Goal: Transaction & Acquisition: Obtain resource

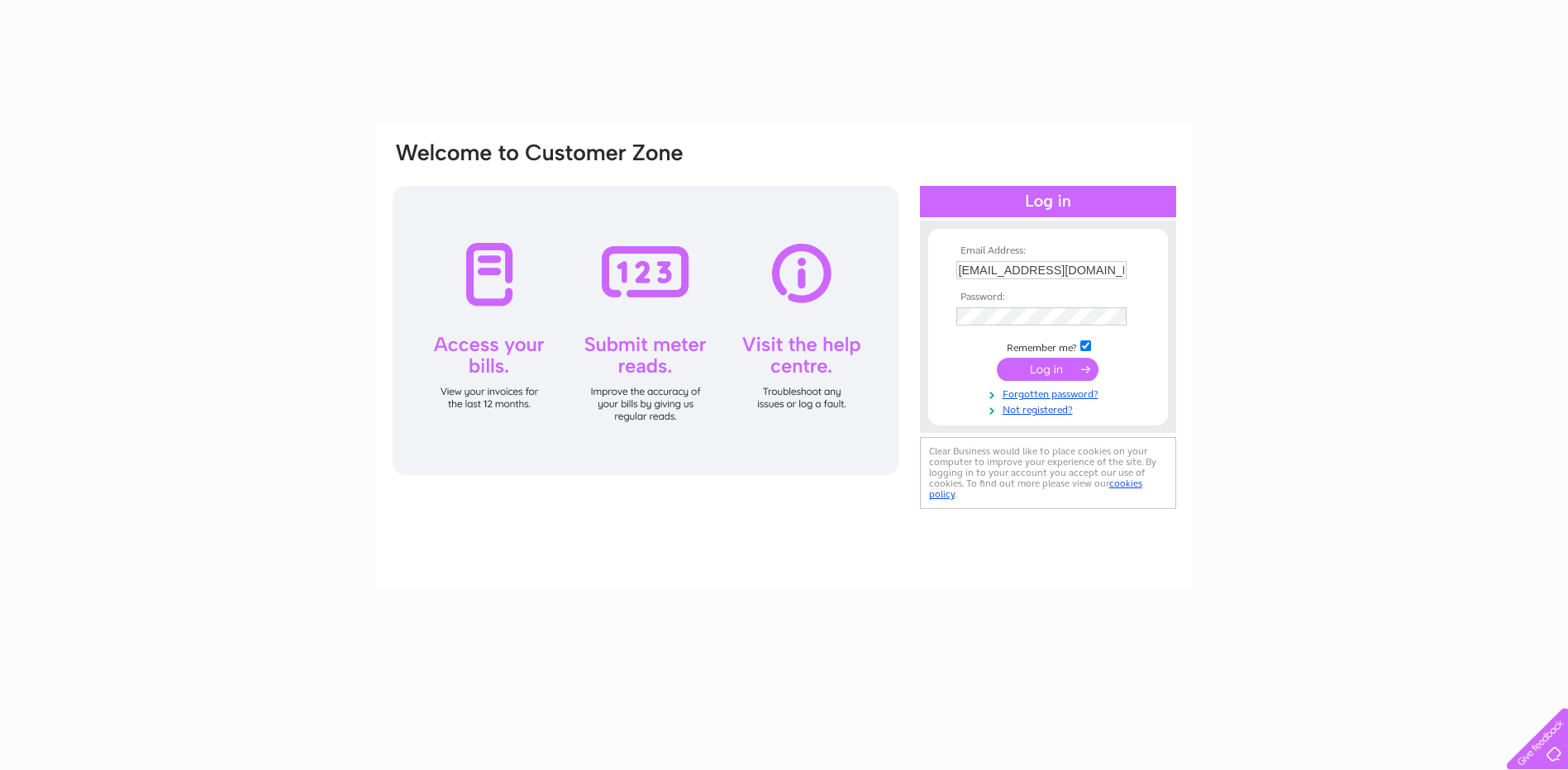
click at [1060, 368] on input "submit" at bounding box center [1047, 369] width 102 height 23
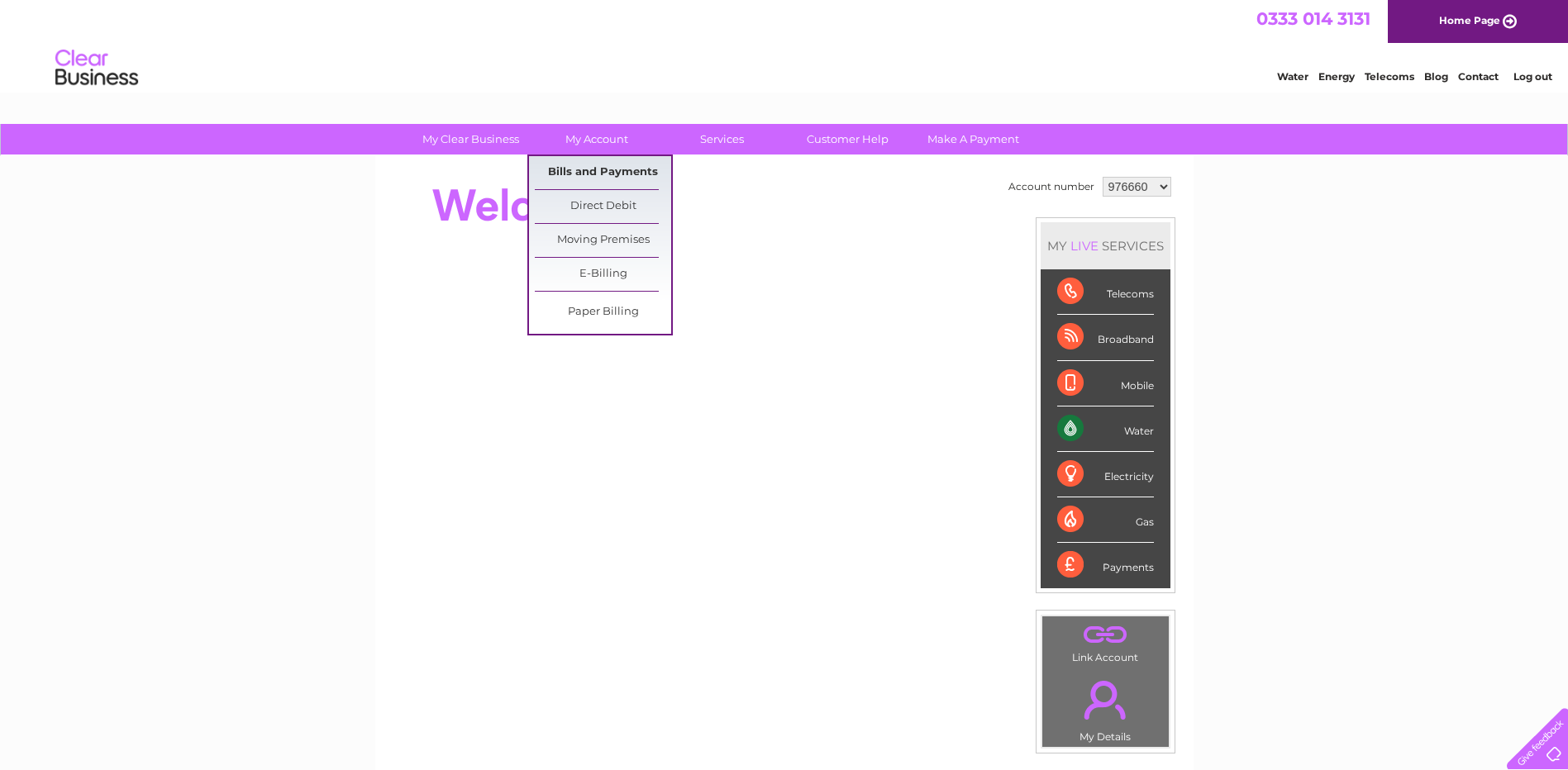
click at [597, 175] on link "Bills and Payments" at bounding box center [602, 173] width 136 height 33
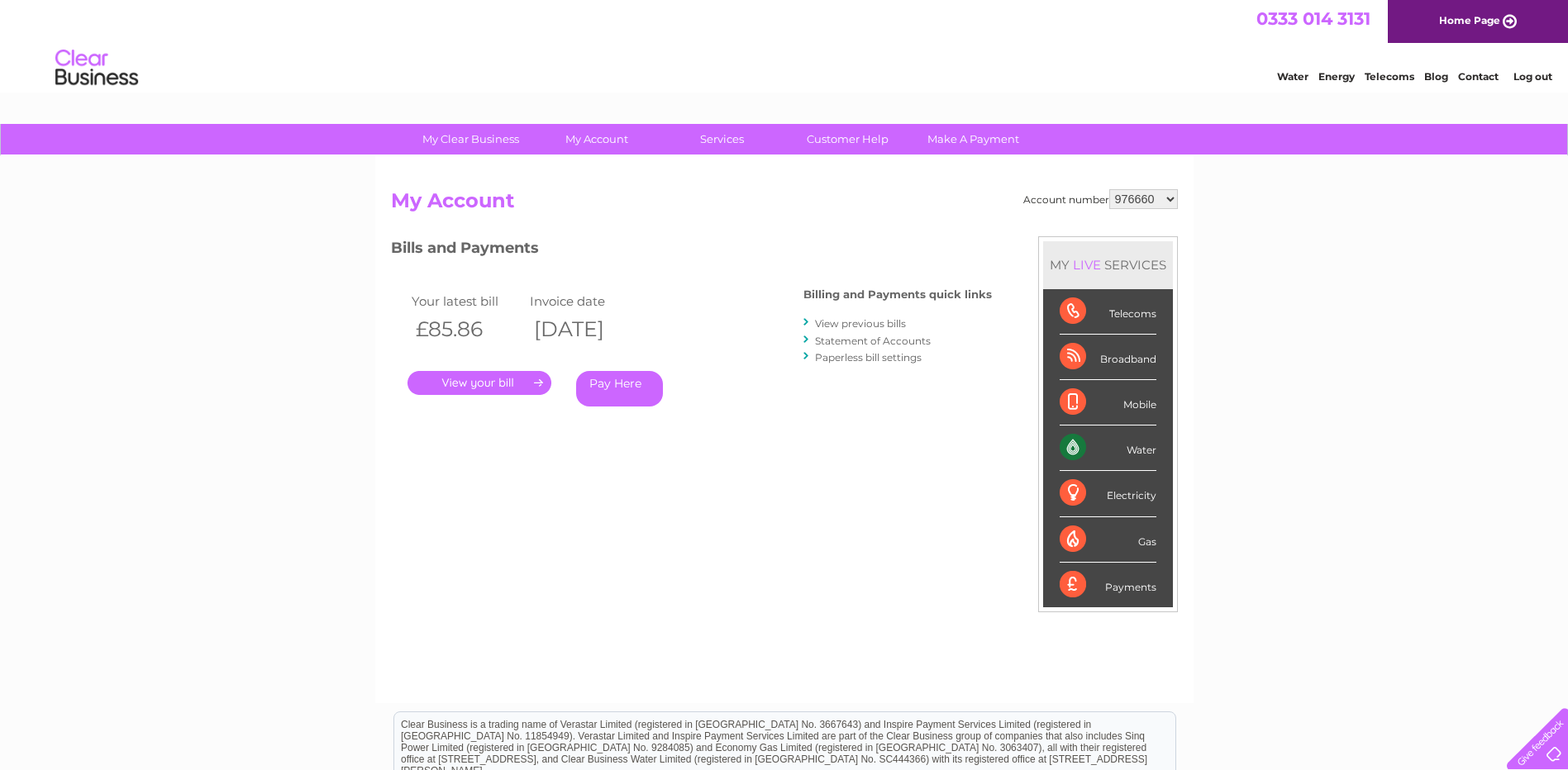
click at [900, 322] on link "View previous bills" at bounding box center [860, 323] width 91 height 12
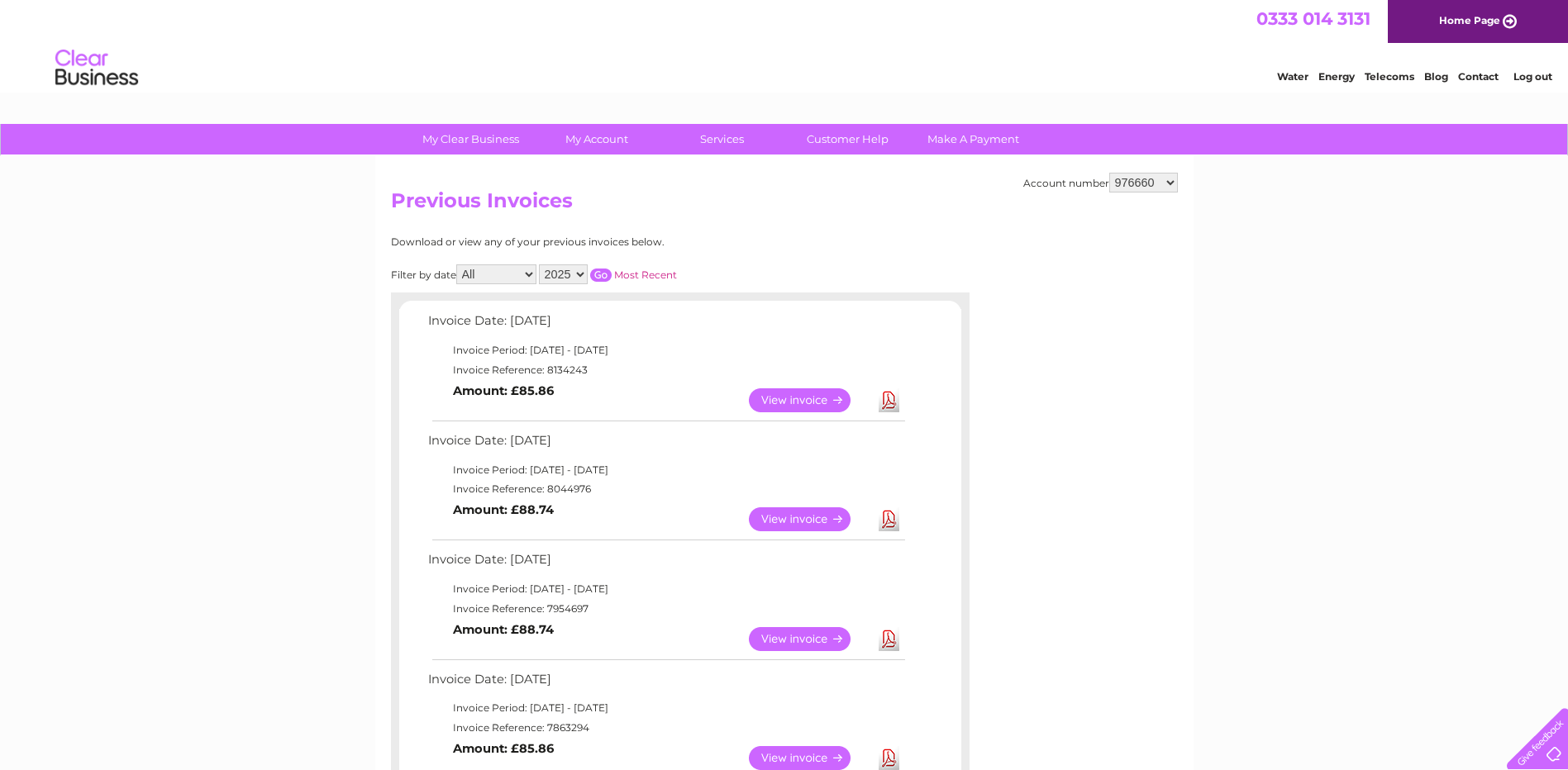
click at [1150, 186] on select "976660 976668 976672 976673 976677 976679 976681 976767 985558 1085243 1126244 …" at bounding box center [1143, 183] width 69 height 20
select select "976668"
click at [1109, 173] on select "976660 976668 976672 976673 976677 976679 976681 976767 985558 1085243 1126244 …" at bounding box center [1143, 183] width 69 height 20
click at [889, 521] on link "Download" at bounding box center [889, 520] width 21 height 24
click at [1147, 177] on select "976660 976668 976672 976673 976677 976679 976681 976767 985558 1085243 1126244 …" at bounding box center [1143, 183] width 69 height 20
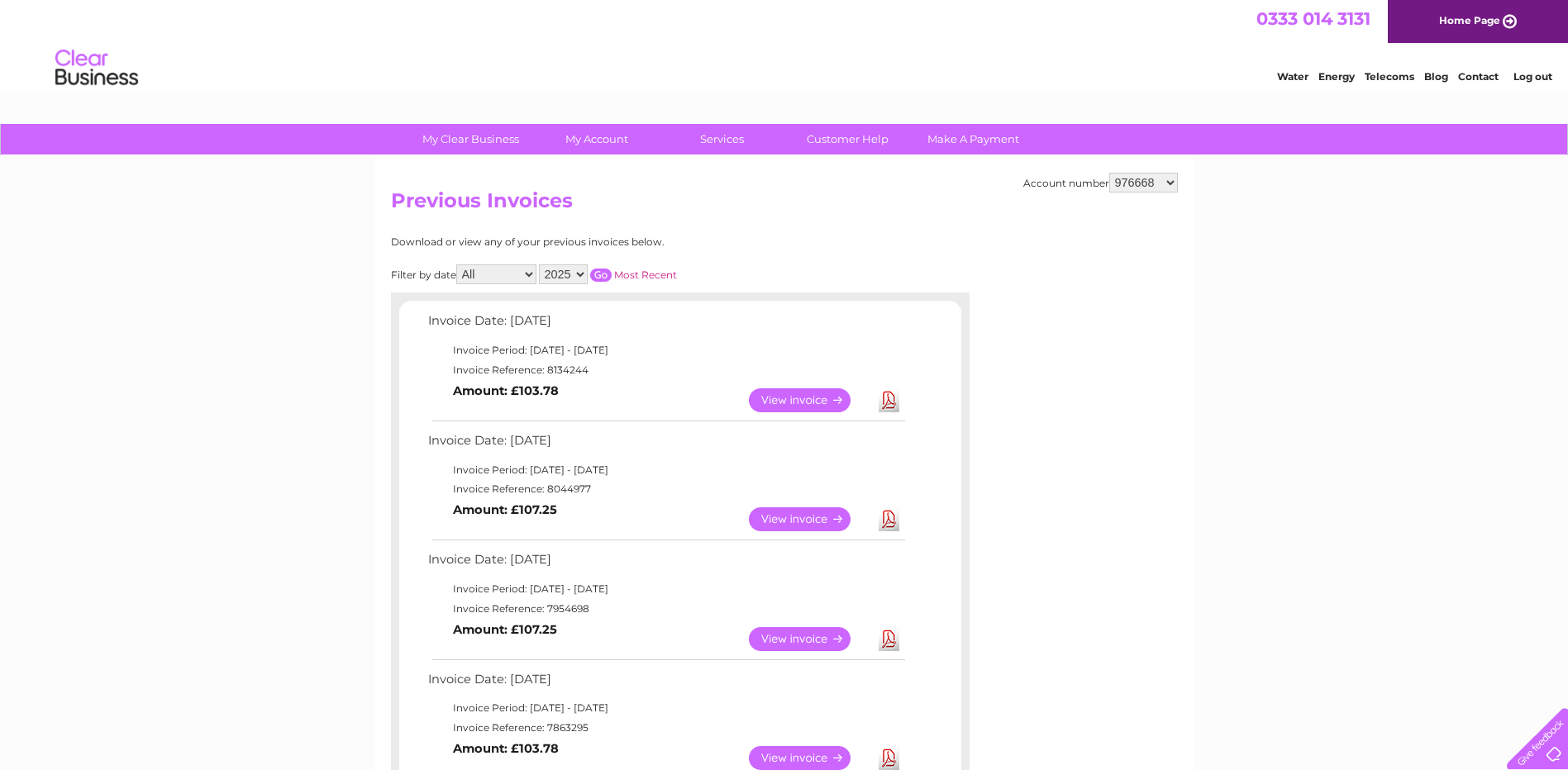
click at [1159, 184] on select "976660 976668 976672 976673 976677 976679 976681 976767 985558 1085243 1126244 …" at bounding box center [1143, 183] width 69 height 20
select select "976672"
click at [1109, 173] on select "976660 976668 976672 976673 976677 976679 976681 976767 985558 1085243 1126244 …" at bounding box center [1143, 183] width 69 height 20
click at [1143, 181] on select "976660 976668 976672 976673 976677 976679 976681 976767 985558 1085243 1126244 …" at bounding box center [1143, 183] width 69 height 20
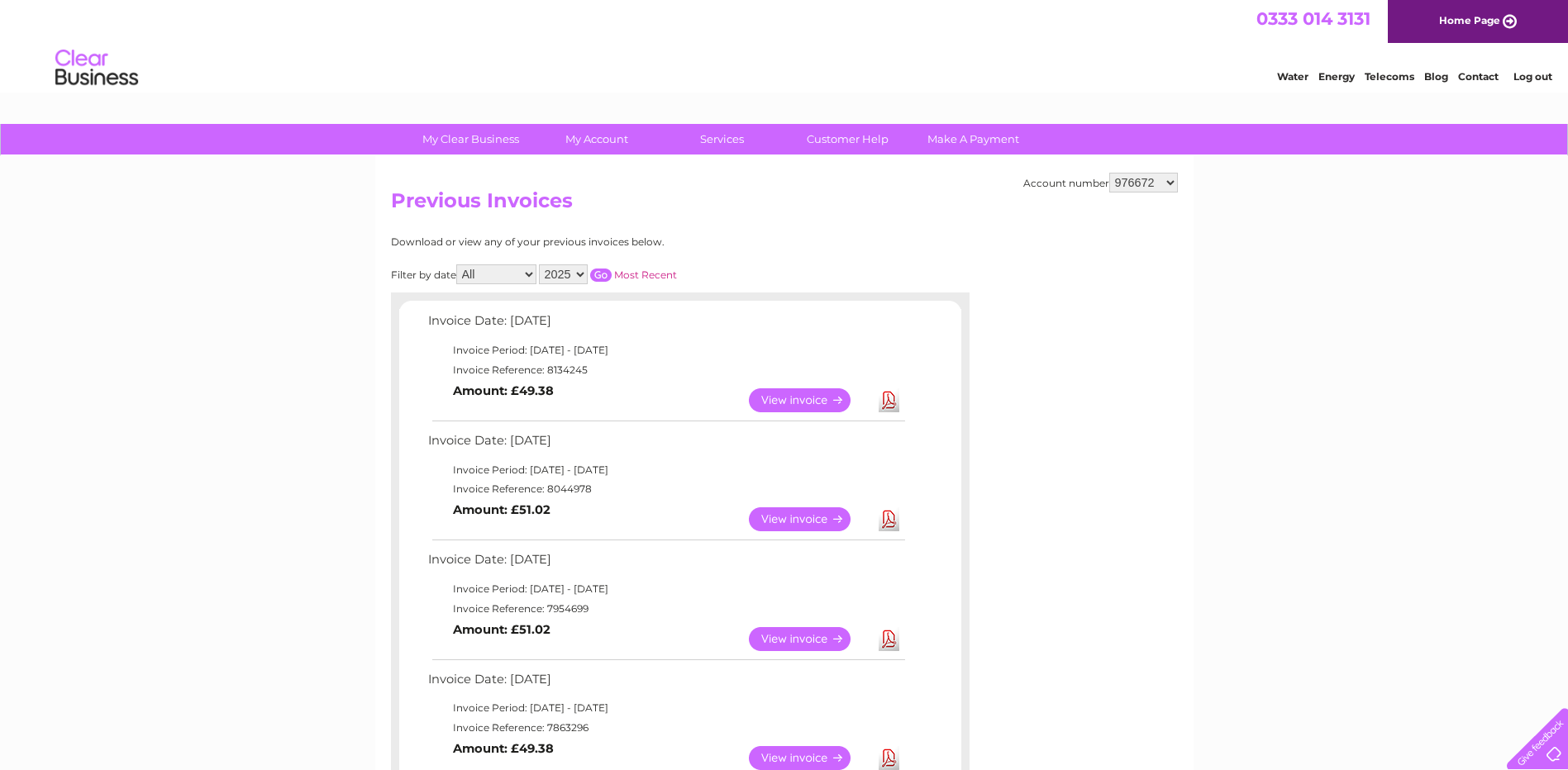
select select "976673"
click at [1109, 173] on select "976660 976668 976672 976673 976677 976679 976681 976767 985558 1085243 1126244 …" at bounding box center [1143, 183] width 69 height 20
click at [1139, 187] on select "976660 976668 976672 976673 976677 976679 976681 976767 985558 1085243 1126244 …" at bounding box center [1143, 183] width 69 height 20
select select "976677"
click at [1109, 173] on select "976660 976668 976672 976673 976677 976679 976681 976767 985558 1085243 1126244 …" at bounding box center [1143, 183] width 69 height 20
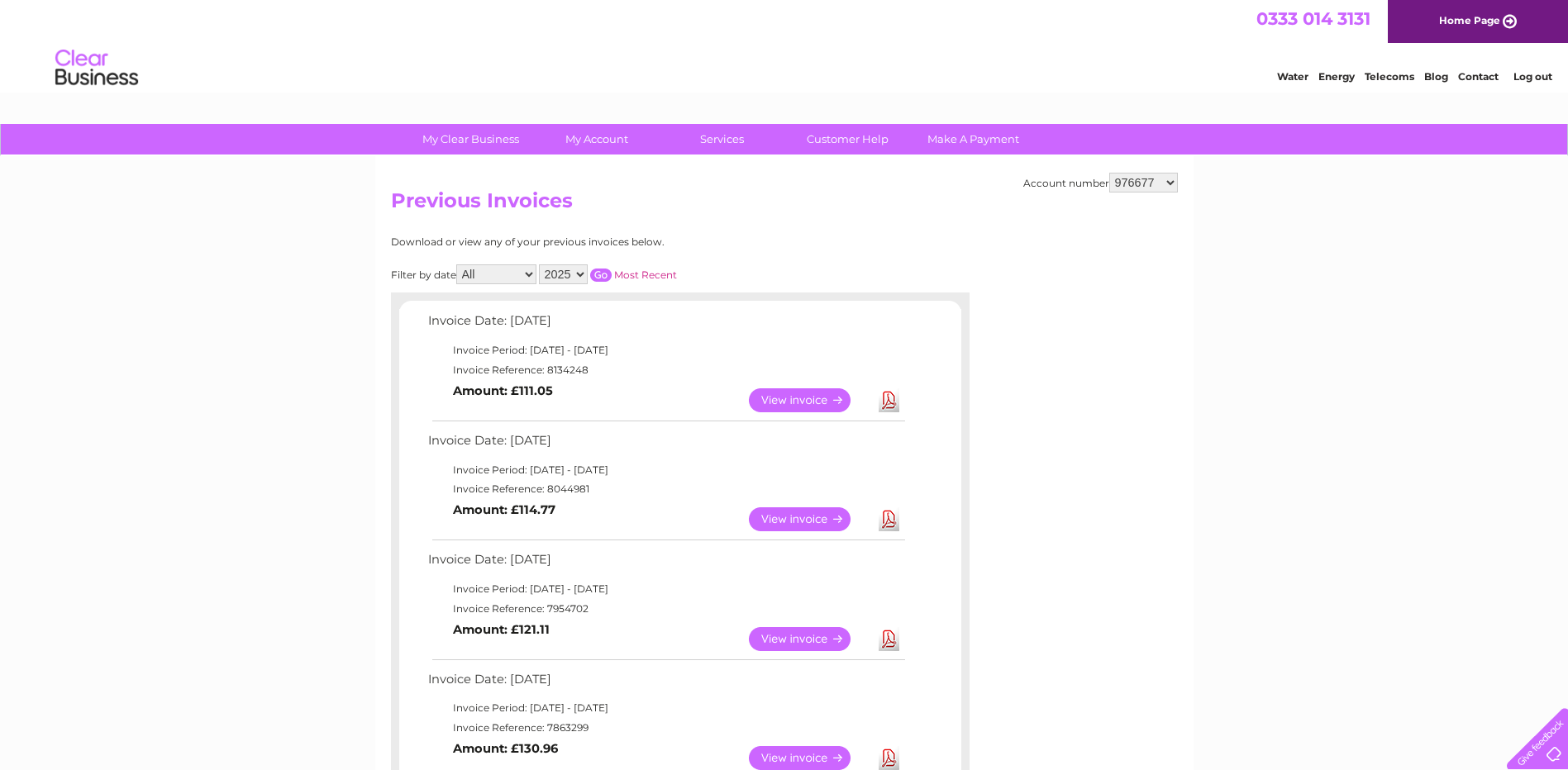
click at [1138, 179] on select "976660 976668 976672 976673 976677 976679 976681 976767 985558 1085243 1126244 …" at bounding box center [1143, 183] width 69 height 20
select select "976679"
click at [1109, 173] on select "976660 976668 976672 976673 976677 976679 976681 976767 985558 1085243 1126244 …" at bounding box center [1143, 183] width 69 height 20
click at [1161, 183] on select "976660 976668 976672 976673 976677 976679 976681 976767 985558 1085243 1126244 …" at bounding box center [1143, 183] width 69 height 20
select select "976681"
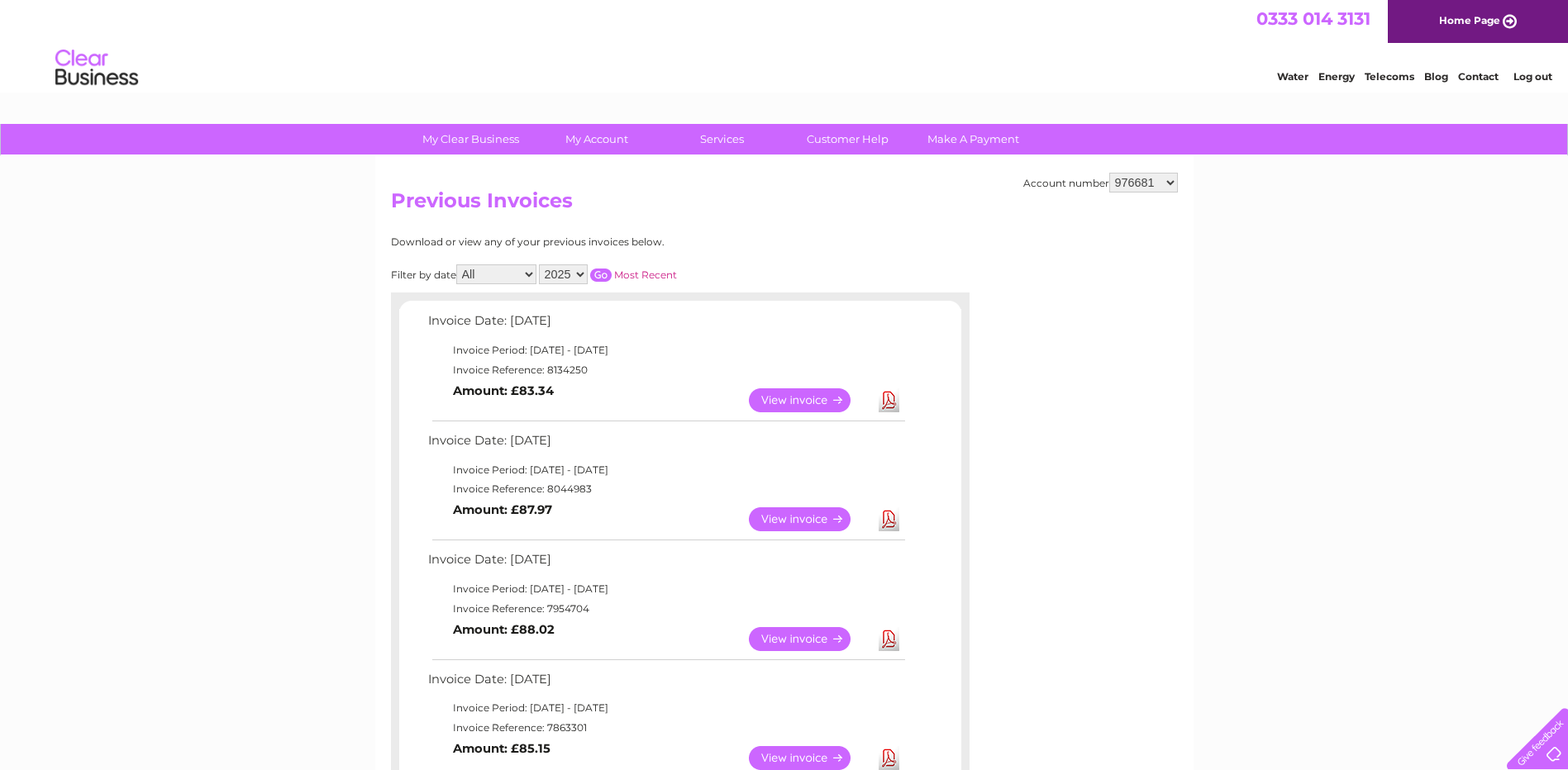
click at [1109, 173] on select "976660 976668 976672 976673 976677 976679 976681 976767 985558 1085243 1126244 …" at bounding box center [1143, 183] width 69 height 20
click at [1156, 183] on select "976660 976668 976672 976673 976677 976679 976681 976767 985558 1085243 1126244 …" at bounding box center [1143, 183] width 69 height 20
select select "976767"
click at [1109, 173] on select "976660 976668 976672 976673 976677 976679 976681 976767 985558 1085243 1126244 …" at bounding box center [1143, 183] width 69 height 20
click at [1133, 176] on select "976660 976668 976672 976673 976677 976679 976681 976767 985558 1085243 1126244 …" at bounding box center [1143, 183] width 69 height 20
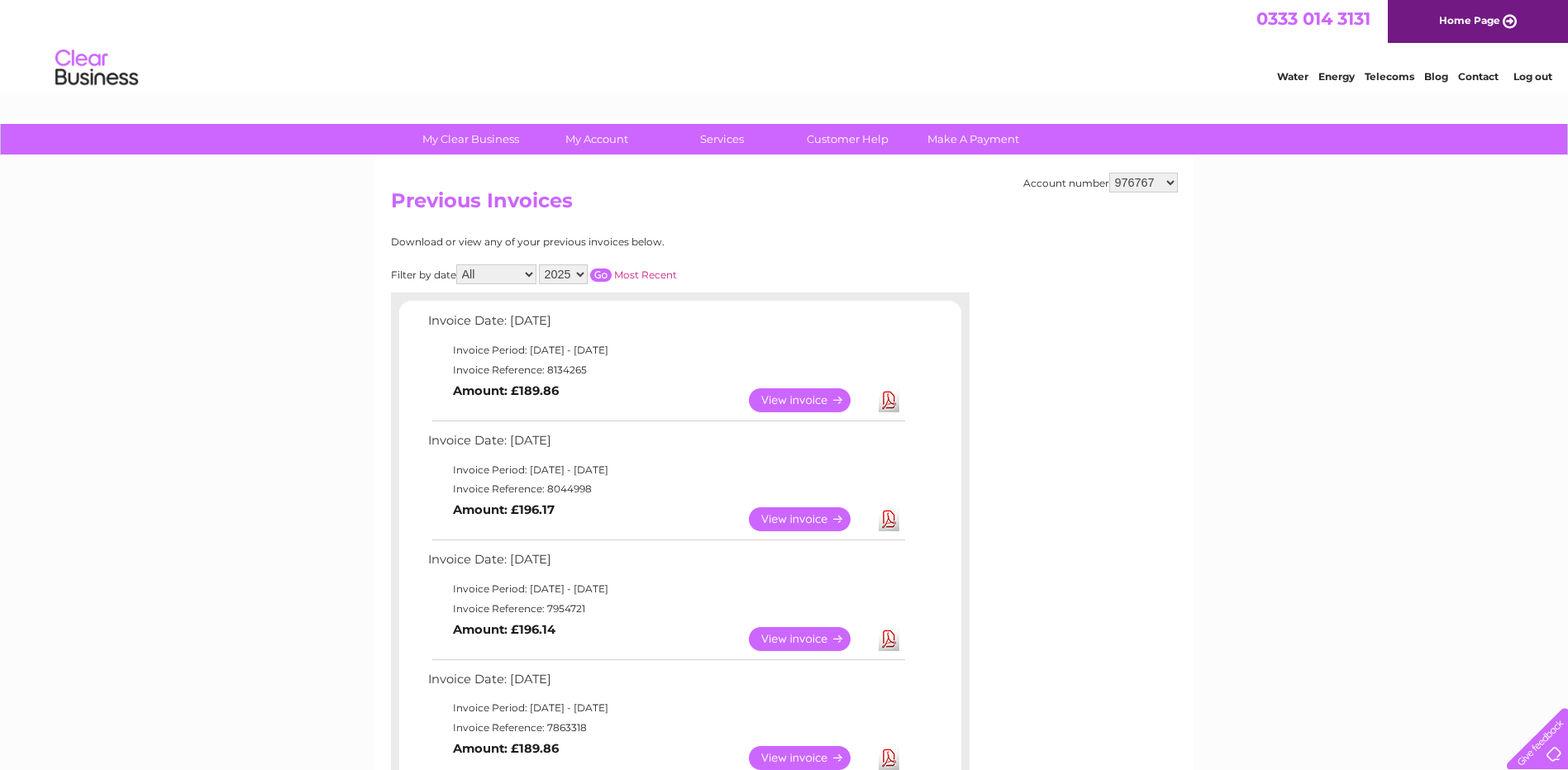
select select "985558"
click at [1109, 173] on select "976660 976668 976672 976673 976677 976679 976681 976767 985558 1085243 1126244 …" at bounding box center [1143, 183] width 69 height 20
click at [891, 521] on link "Download" at bounding box center [889, 520] width 21 height 24
click at [1173, 184] on select "976660 976668 976672 976673 976677 976679 976681 976767 985558 1085243 1126244 …" at bounding box center [1143, 183] width 69 height 20
select select "1085243"
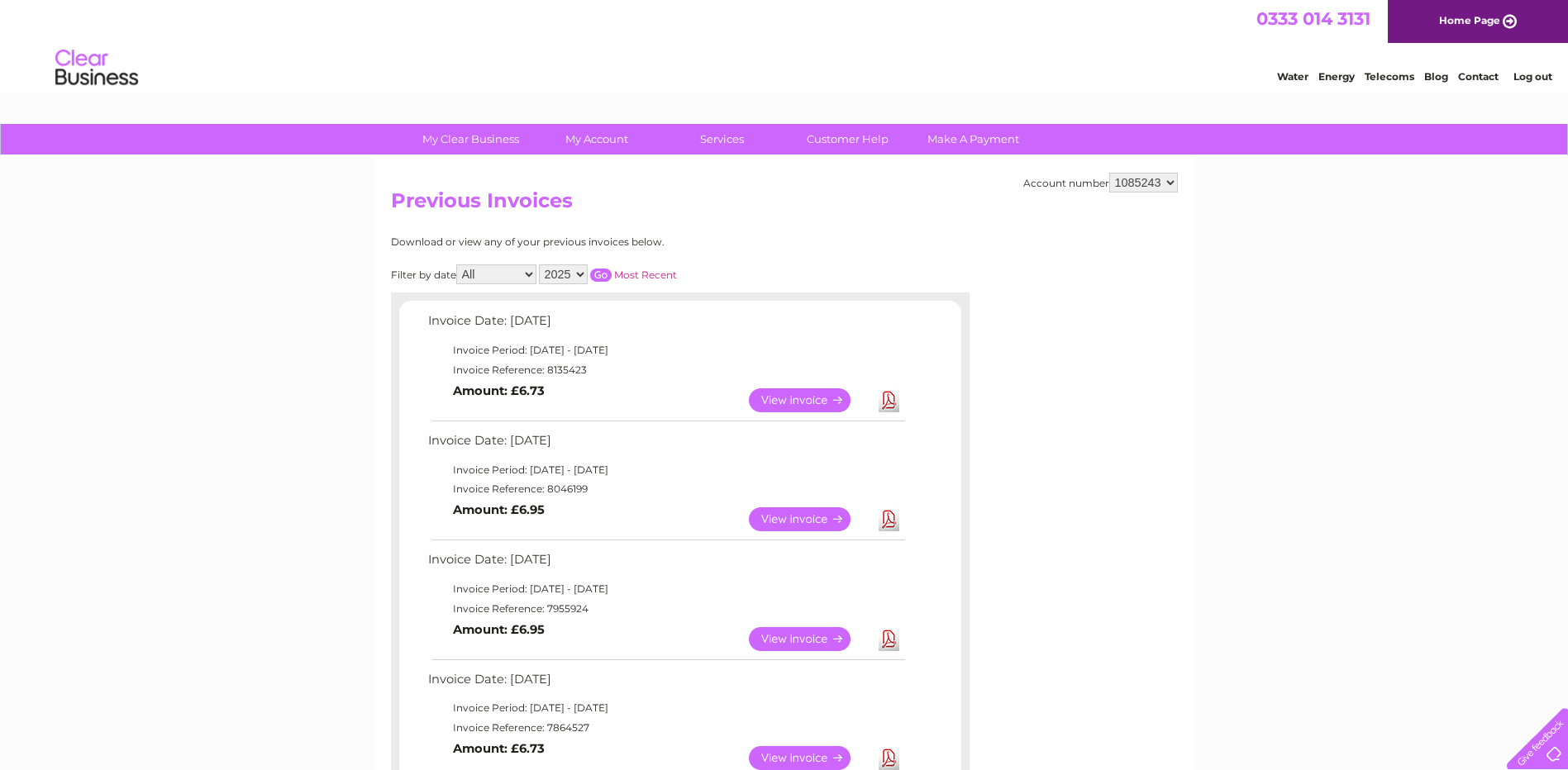
click at [1109, 173] on select "976660 976668 976672 976673 976677 976679 976681 976767 985558 1085243 1126244 …" at bounding box center [1143, 183] width 69 height 20
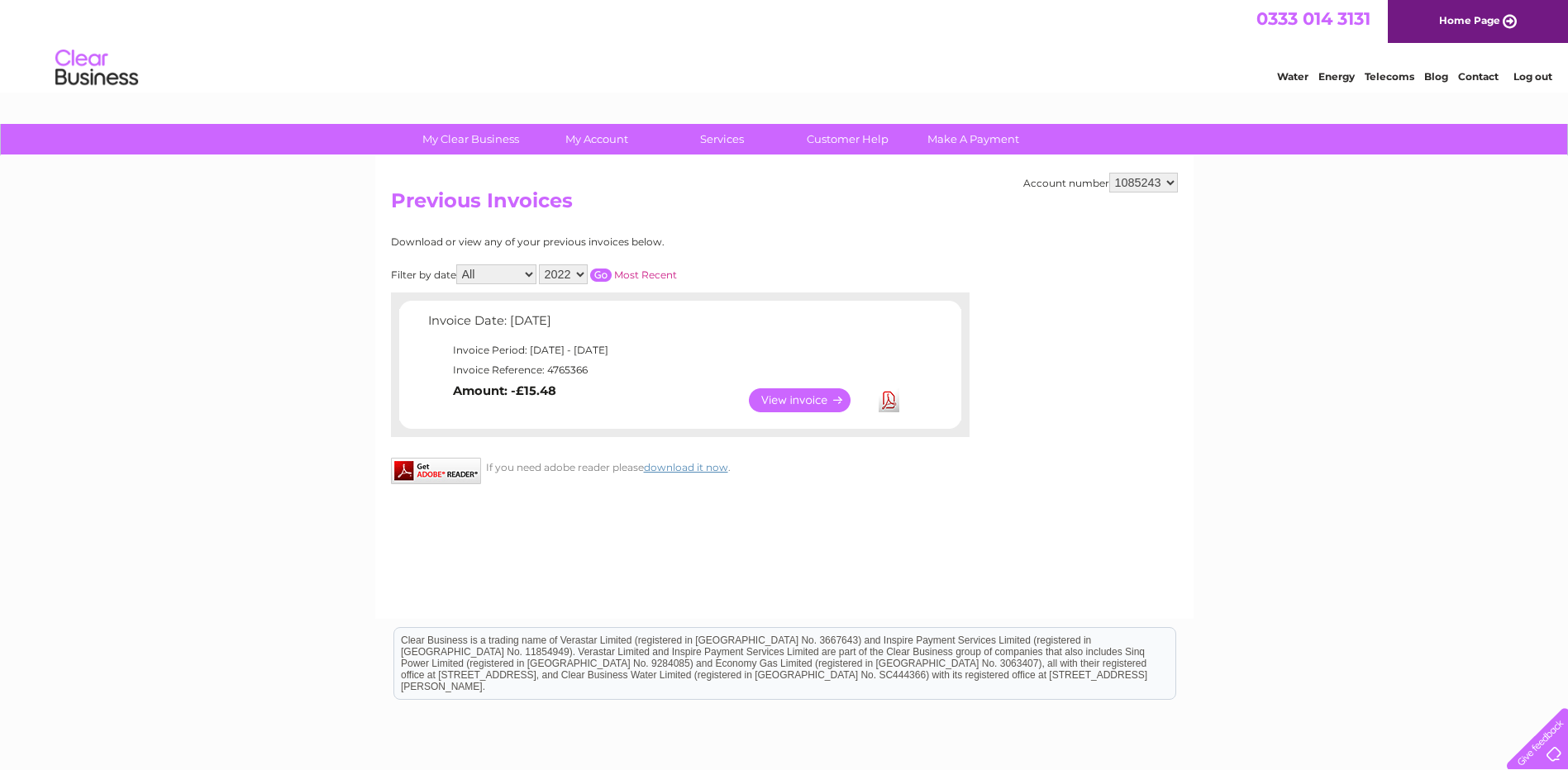
click at [1164, 184] on select "976660 976668 976672 976673 976677 976679 976681 976767 985558 1085243 1126244 …" at bounding box center [1143, 183] width 69 height 20
select select "1126244"
click at [1109, 173] on select "976660 976668 976672 976673 976677 976679 976681 976767 985558 1085243 1126244 …" at bounding box center [1143, 183] width 69 height 20
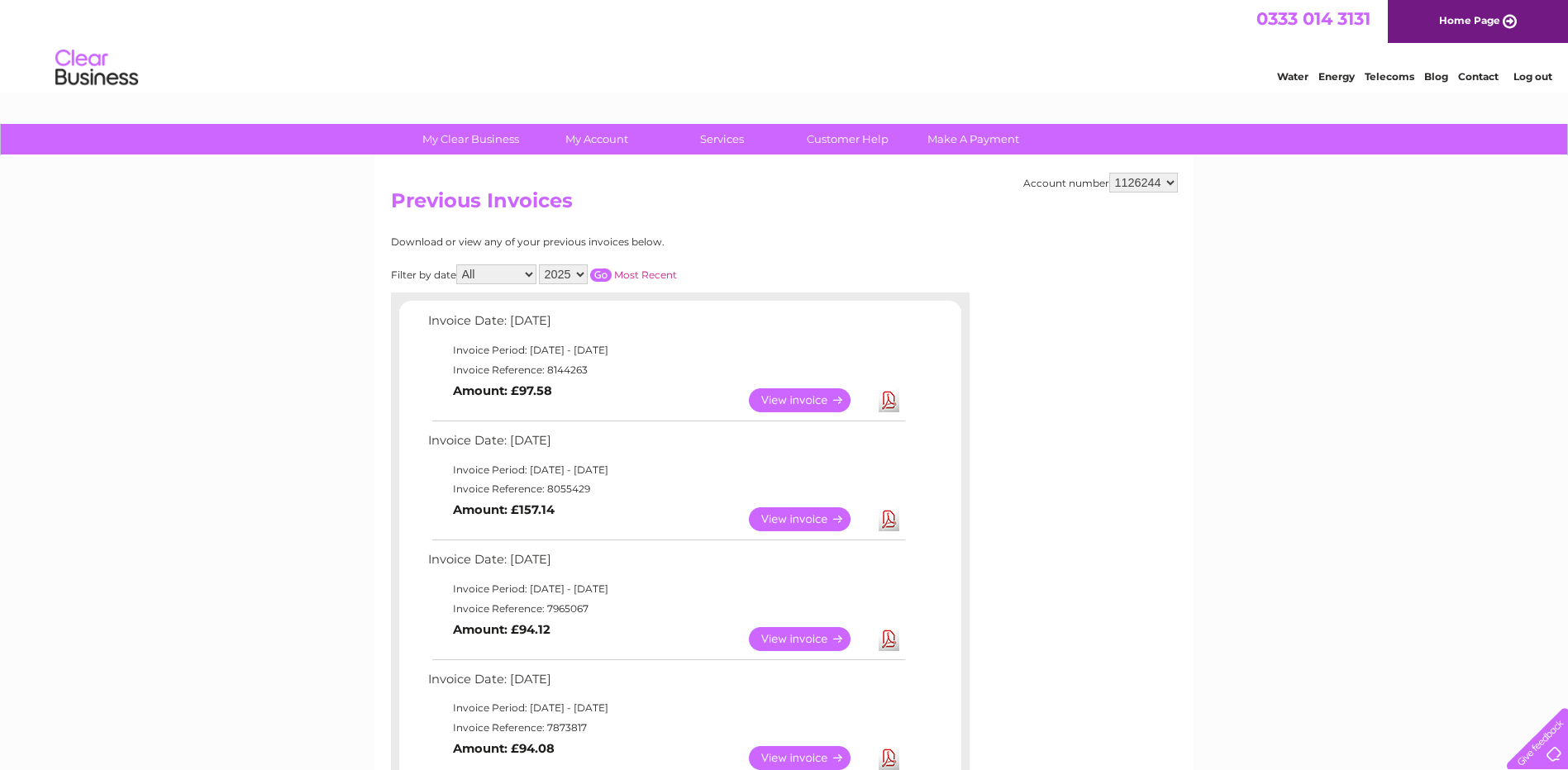
click at [1139, 186] on select "976660 976668 976672 976673 976677 976679 976681 976767 985558 1085243 1126244 …" at bounding box center [1143, 183] width 69 height 20
select select "1134551"
click at [1109, 173] on select "976660 976668 976672 976673 976677 976679 976681 976767 985558 1085243 1126244 …" at bounding box center [1143, 183] width 69 height 20
